Goal: Task Accomplishment & Management: Use online tool/utility

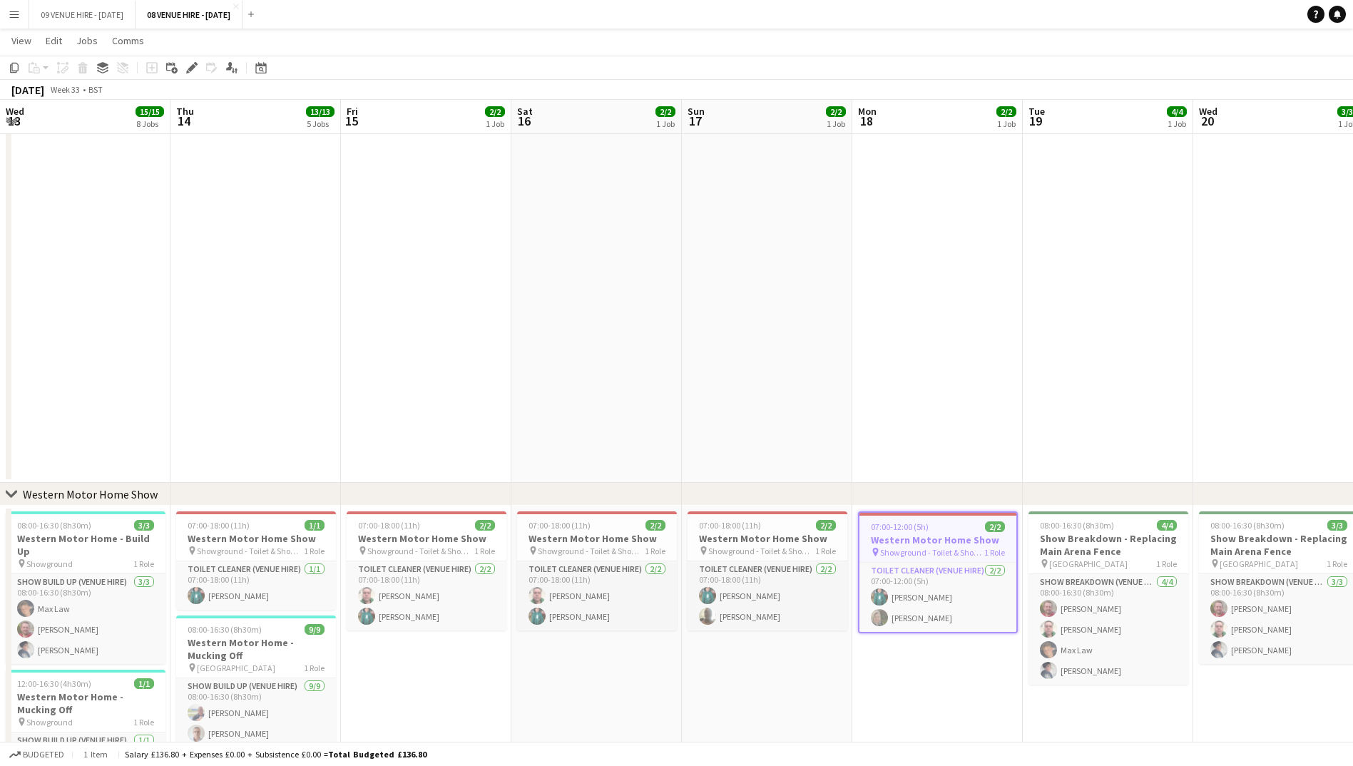
scroll to position [0, 491]
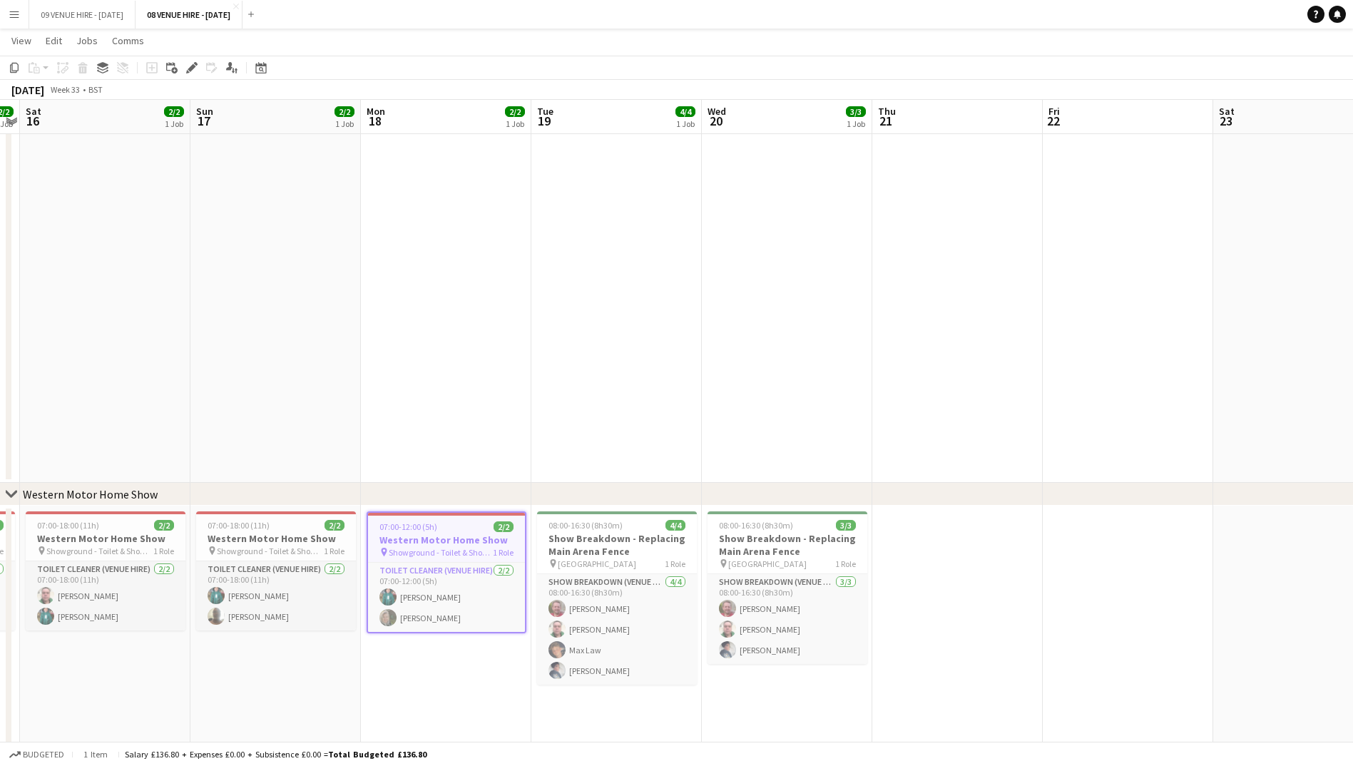
click at [10, 8] on button "Menu" at bounding box center [14, 14] width 29 height 29
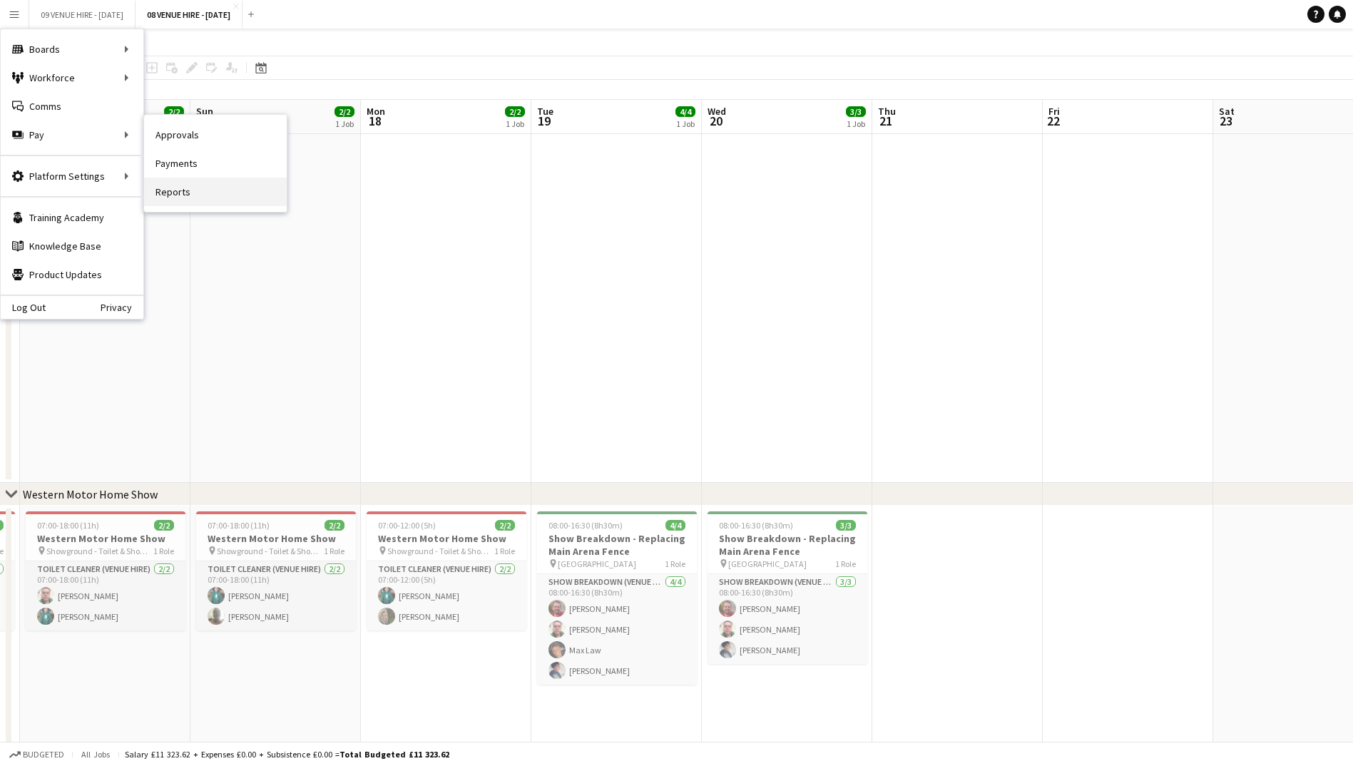
click at [193, 188] on link "Reports" at bounding box center [215, 192] width 143 height 29
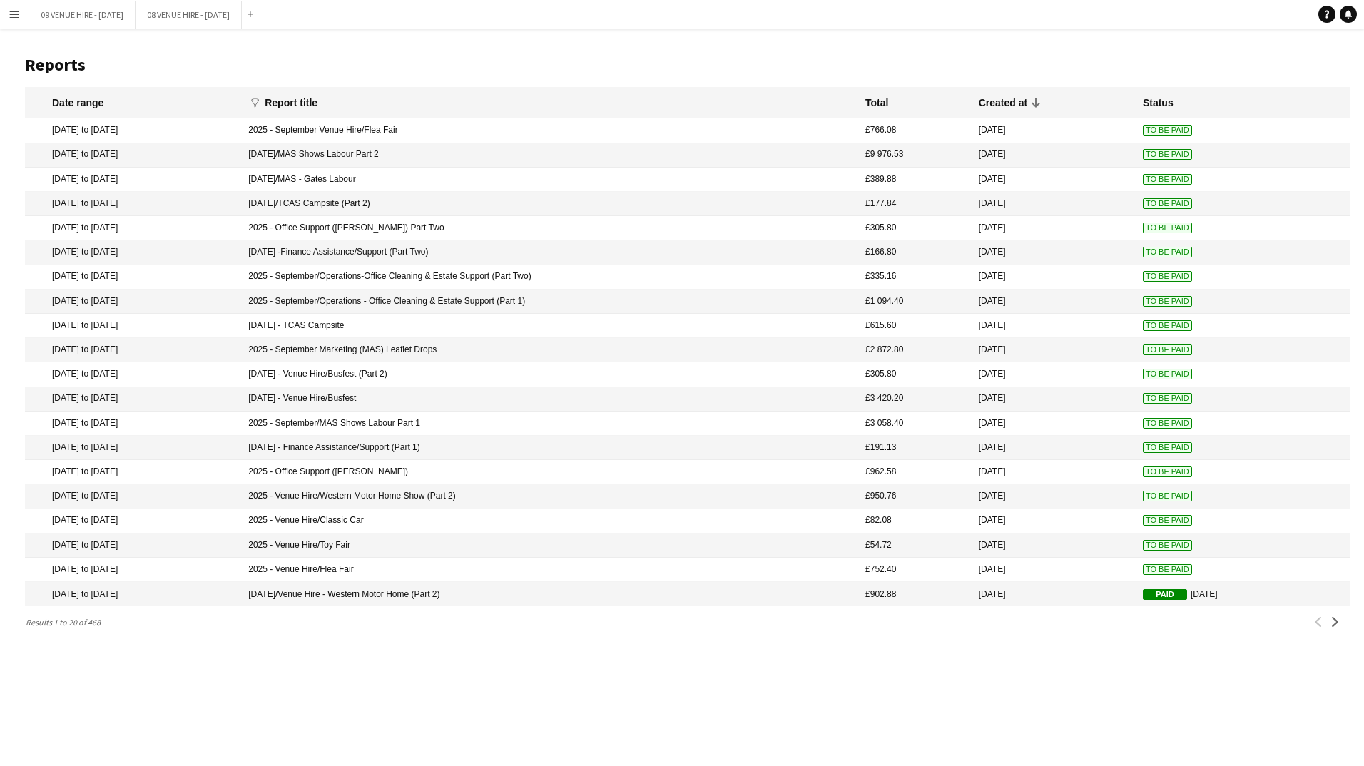
drag, startPoint x: 49, startPoint y: 128, endPoint x: 1195, endPoint y: 131, distance: 1146.3
click at [1195, 131] on mat-row "[DATE] to [DATE] 2025 - September Venue Hire/Flea Fair £766.08 [DATE] To Be Paid" at bounding box center [687, 130] width 1325 height 24
drag, startPoint x: 42, startPoint y: 128, endPoint x: 1115, endPoint y: 136, distance: 1072.8
click at [1115, 136] on mat-row "[DATE] to [DATE] 2025 - September Venue Hire/Flea Fair £766.08 [DATE] To Be Paid" at bounding box center [687, 130] width 1325 height 24
drag, startPoint x: 1173, startPoint y: 126, endPoint x: 31, endPoint y: 128, distance: 1141.3
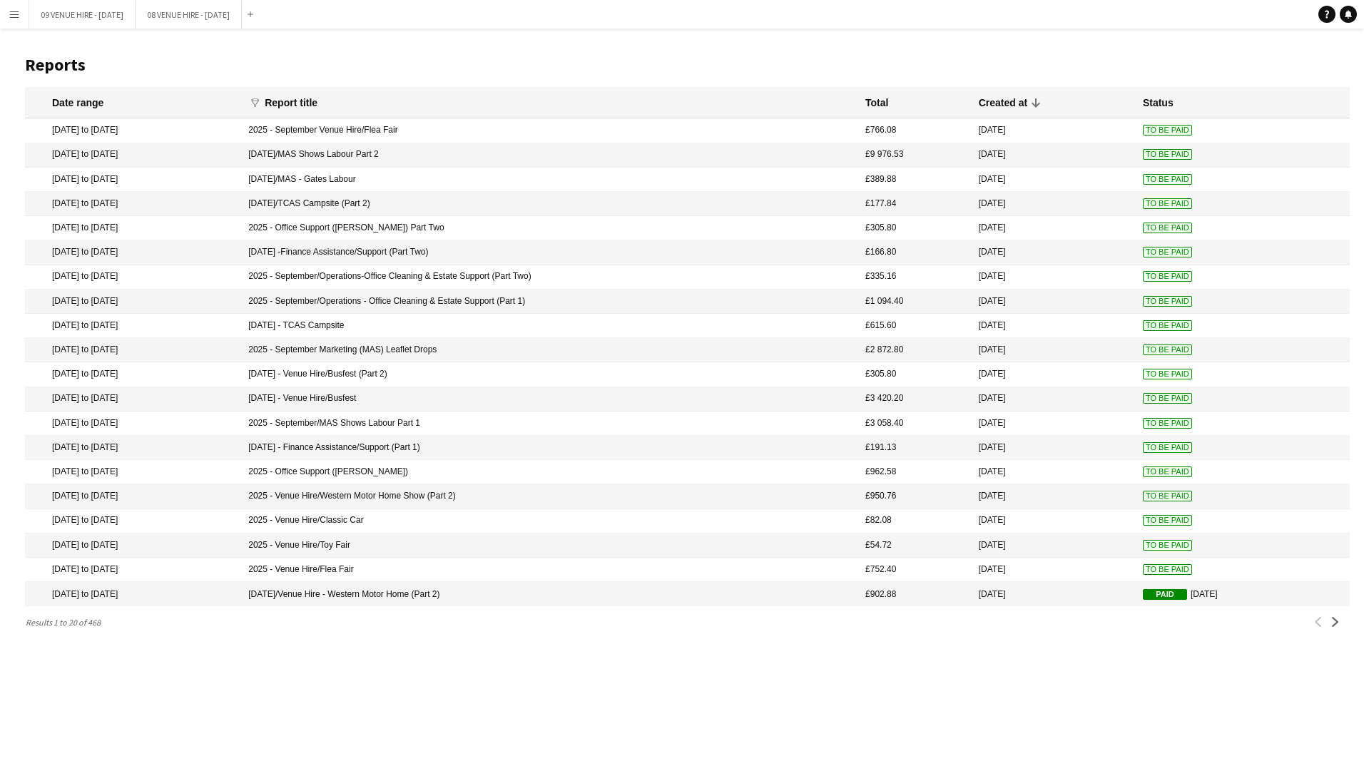
click at [31, 128] on mat-row "[DATE] to [DATE] 2025 - September Venue Hire/Flea Fair £766.08 [DATE] To Be Paid" at bounding box center [687, 130] width 1325 height 24
drag, startPoint x: 141, startPoint y: 126, endPoint x: 302, endPoint y: 138, distance: 160.9
click at [241, 138] on mat-cell "[DATE] to [DATE]" at bounding box center [133, 130] width 216 height 24
drag, startPoint x: 48, startPoint y: 131, endPoint x: 1052, endPoint y: 128, distance: 1004.3
click at [1052, 128] on mat-row "[DATE] to [DATE] 2025 - September Venue Hire/Flea Fair £766.08 [DATE] To Be Paid" at bounding box center [687, 130] width 1325 height 24
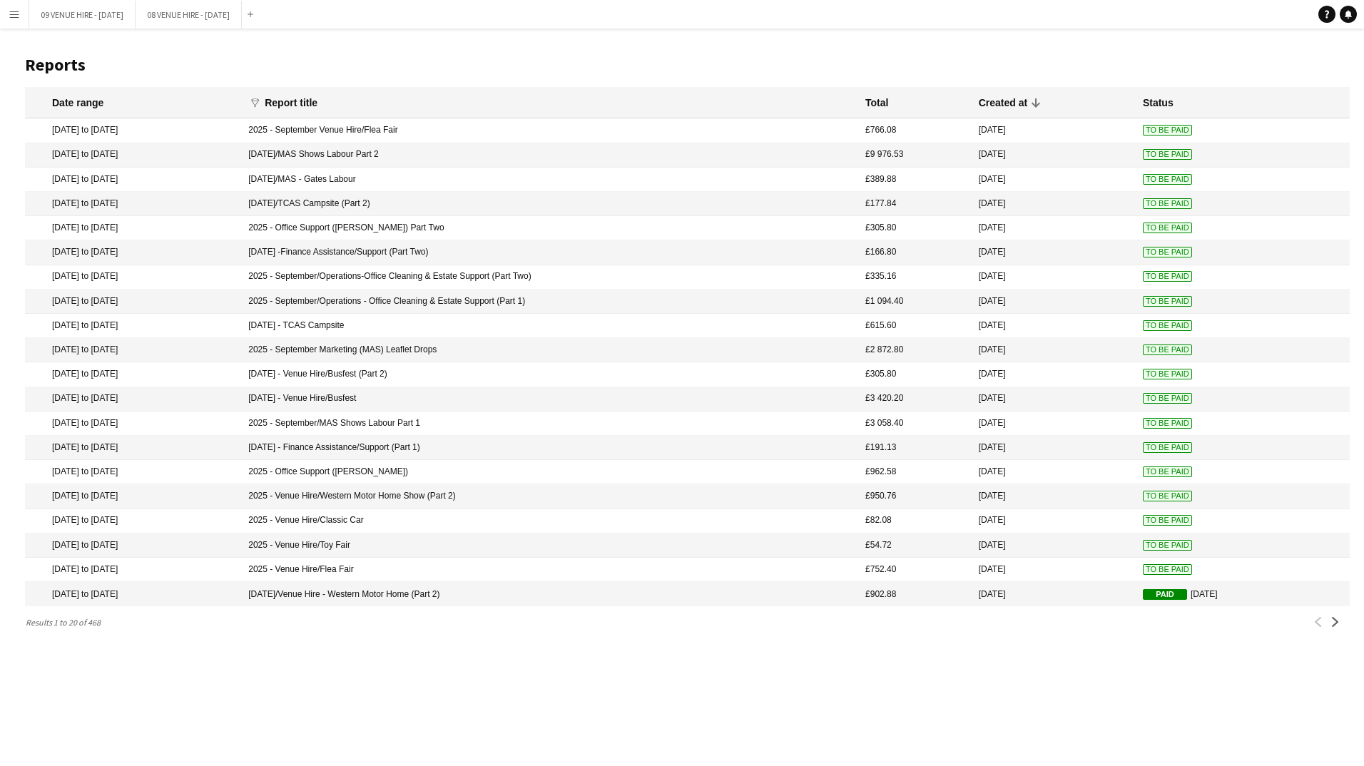
click at [1158, 131] on span "To Be Paid" at bounding box center [1167, 130] width 49 height 11
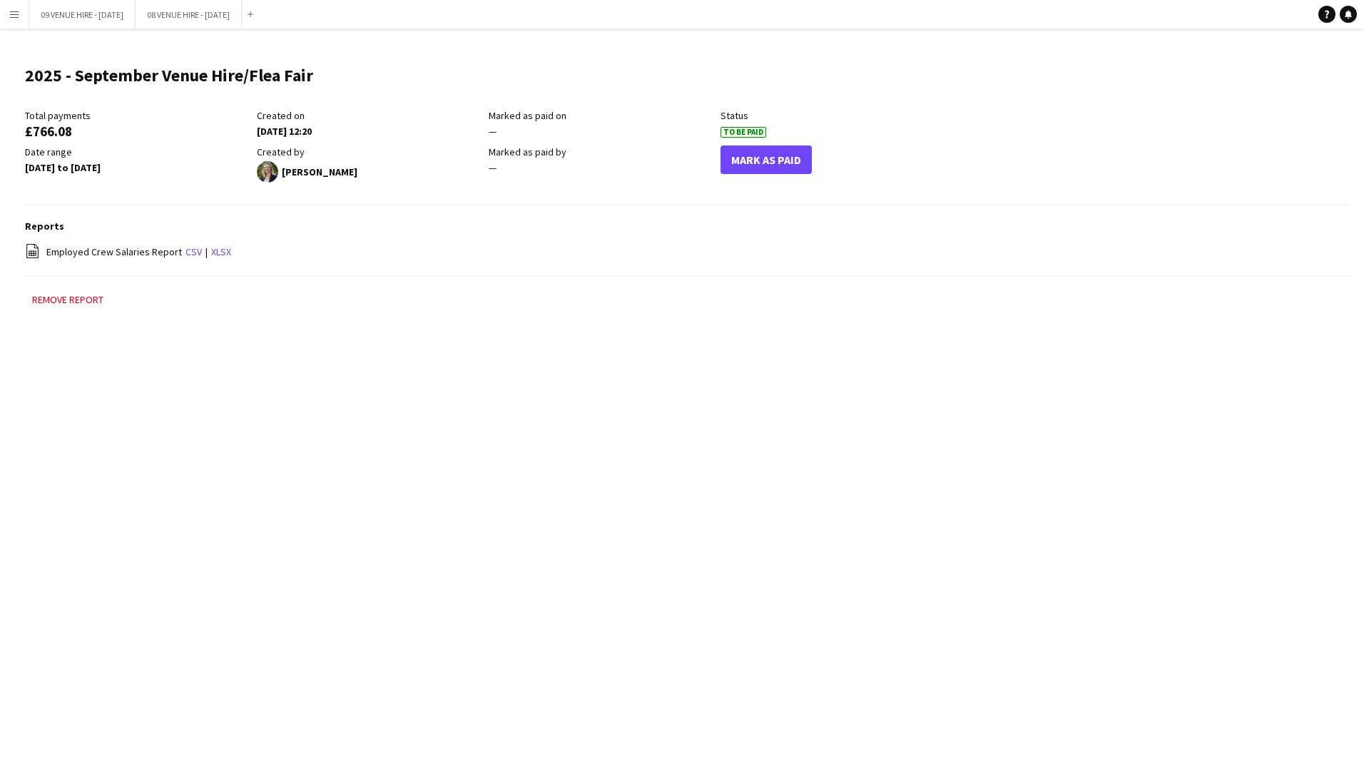
click at [218, 254] on link "xlsx" at bounding box center [221, 251] width 20 height 13
